Goal: Information Seeking & Learning: Learn about a topic

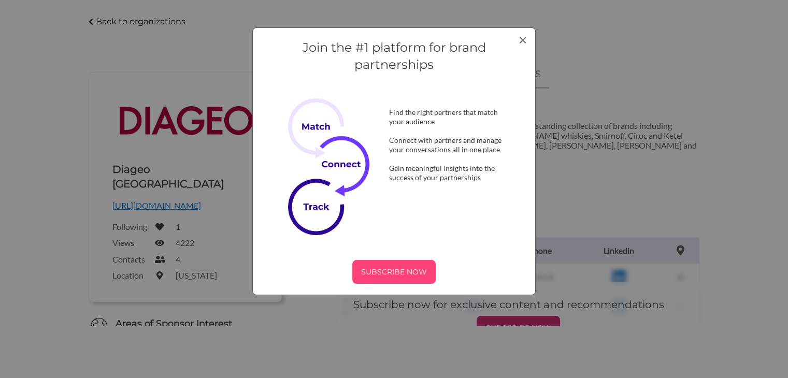
click at [387, 274] on p "SUBSCRIBE NOW" at bounding box center [394, 272] width 75 height 16
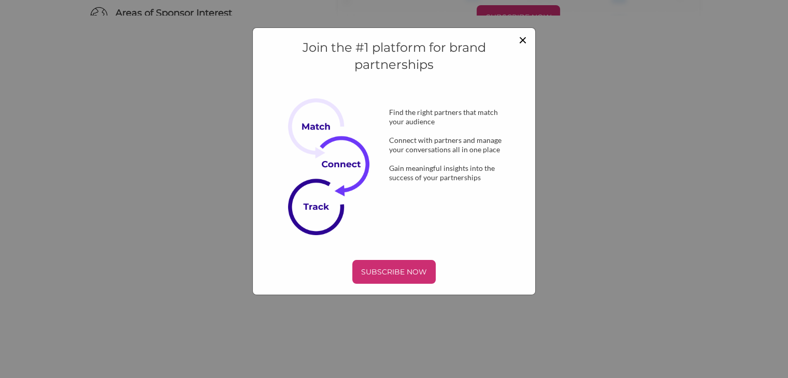
click at [520, 41] on span "×" at bounding box center [523, 40] width 8 height 18
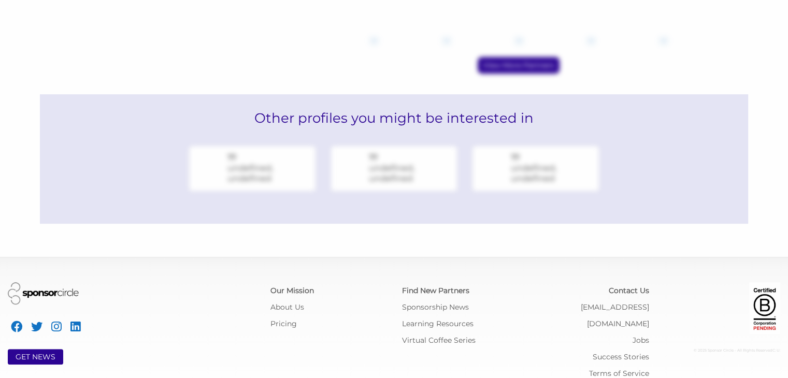
scroll to position [458, 0]
click at [421, 302] on link "Sponsorship News" at bounding box center [435, 306] width 67 height 9
